Goal: Information Seeking & Learning: Find specific fact

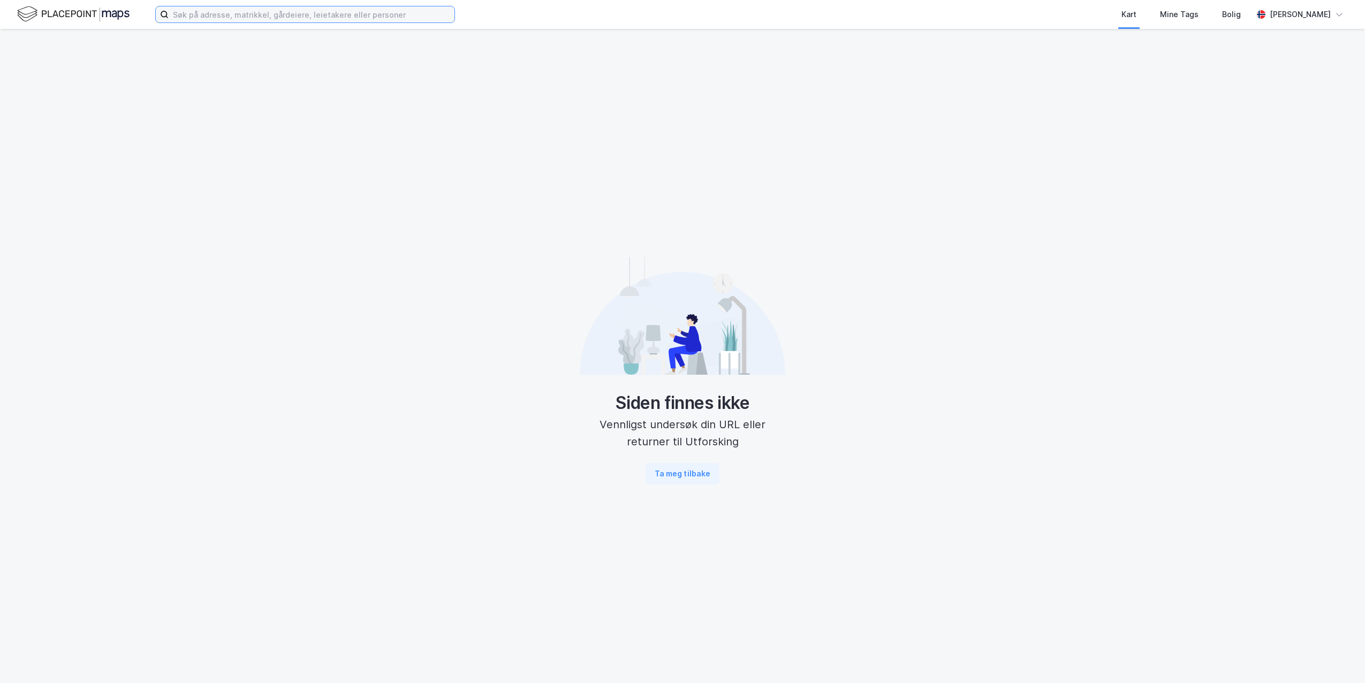
click at [231, 17] on input at bounding box center [312, 14] width 286 height 16
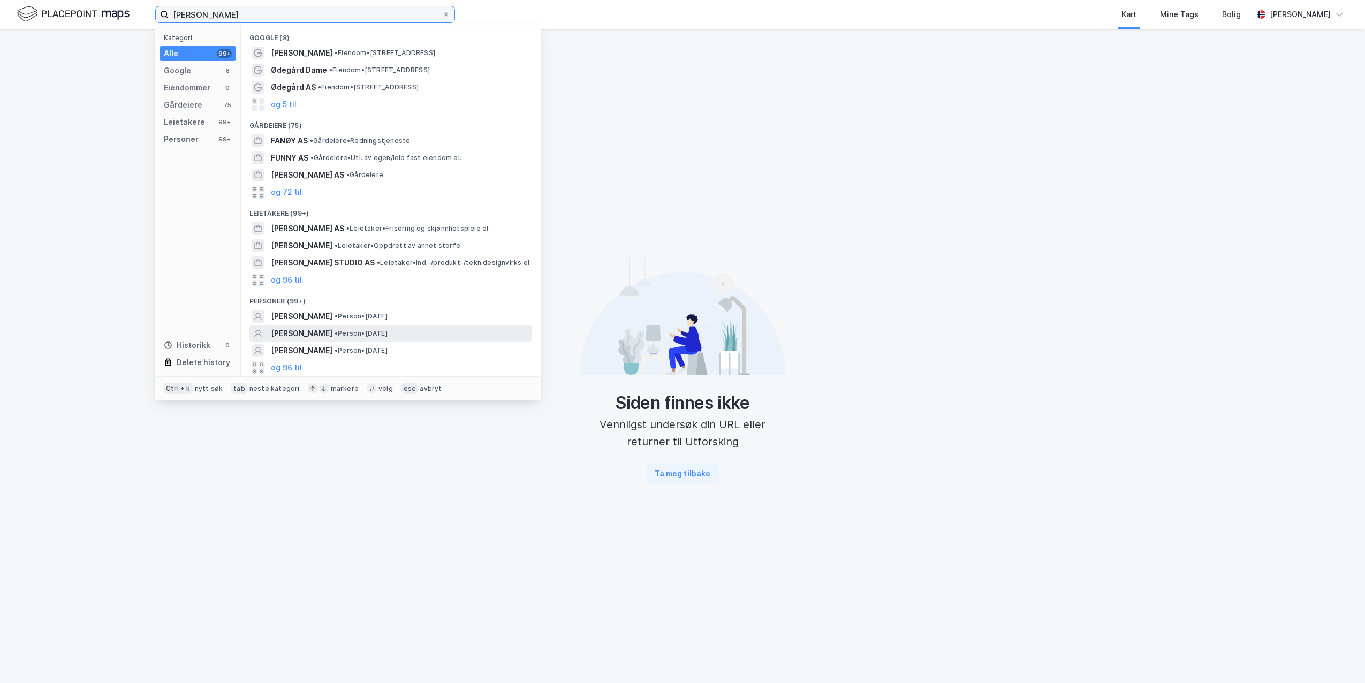
type input "[PERSON_NAME]"
click at [328, 328] on span "[PERSON_NAME]" at bounding box center [302, 333] width 62 height 13
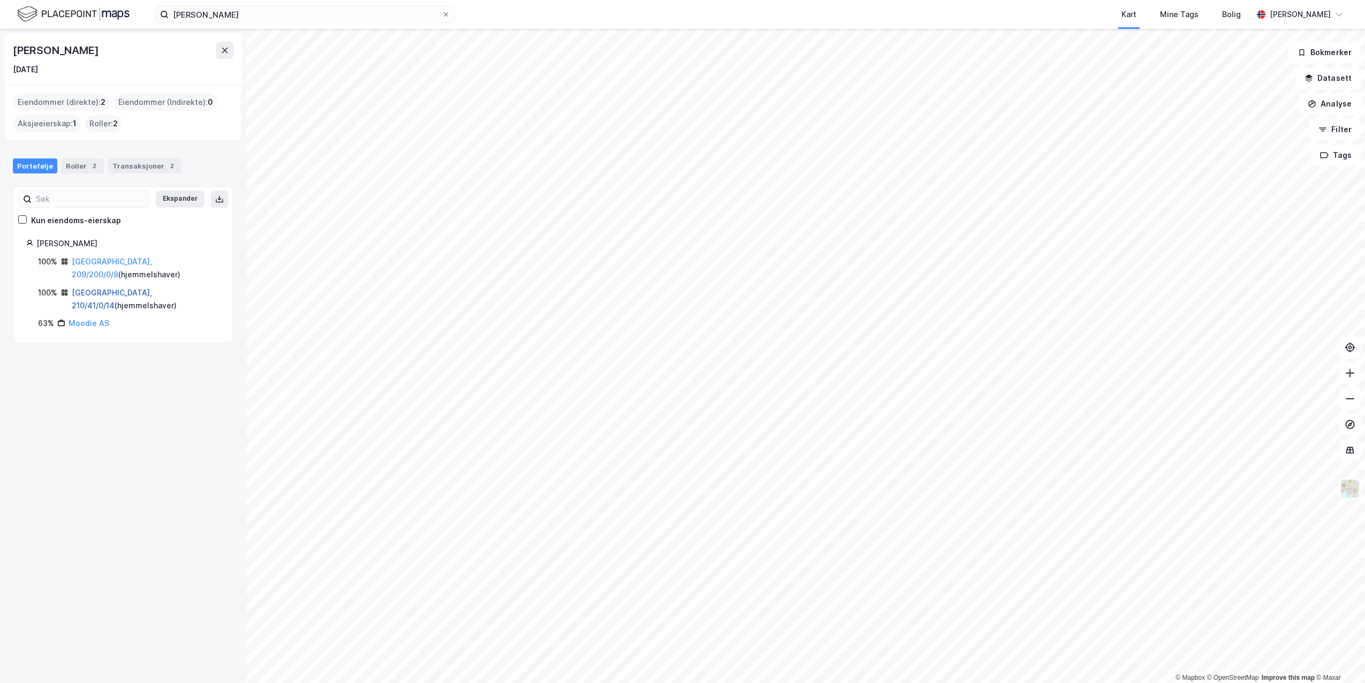
click at [110, 288] on link "[GEOGRAPHIC_DATA], 210/41/0/14" at bounding box center [112, 299] width 80 height 22
click at [104, 267] on div "[GEOGRAPHIC_DATA], 209/200/0/8 ( hjemmelshaver )" at bounding box center [146, 268] width 148 height 26
click at [107, 263] on link "[GEOGRAPHIC_DATA], 209/200/0/8" at bounding box center [112, 268] width 80 height 22
